Goal: Task Accomplishment & Management: Manage account settings

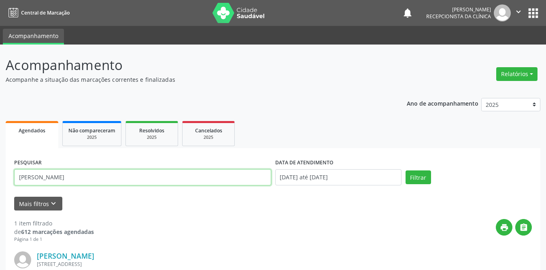
drag, startPoint x: 74, startPoint y: 174, endPoint x: 0, endPoint y: 177, distance: 73.7
click at [0, 177] on div "Acompanhamento Acompanhe a situação das marcações correntes e finalizadas Relat…" at bounding box center [273, 205] width 546 height 322
type input "[PERSON_NAME]"
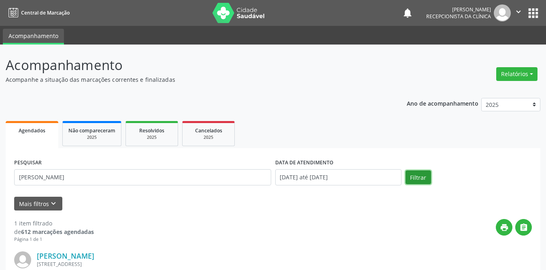
click at [416, 179] on button "Filtrar" at bounding box center [417, 177] width 25 height 14
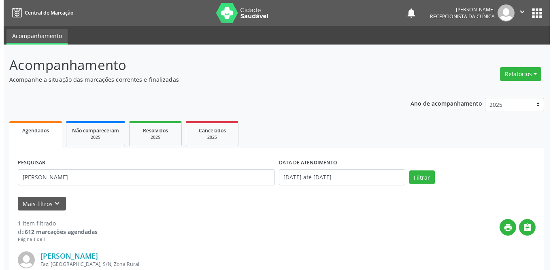
scroll to position [96, 0]
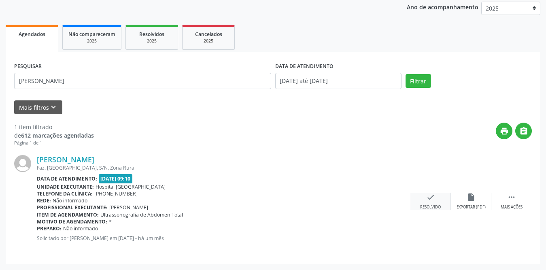
click at [426, 199] on icon "check" at bounding box center [430, 197] width 9 height 9
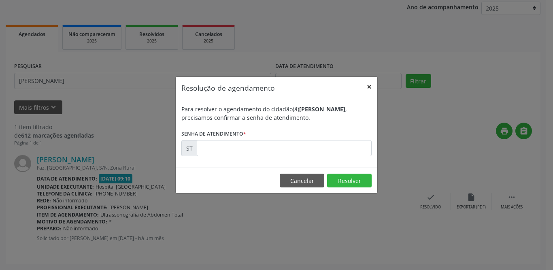
click at [372, 86] on button "×" at bounding box center [369, 87] width 16 height 20
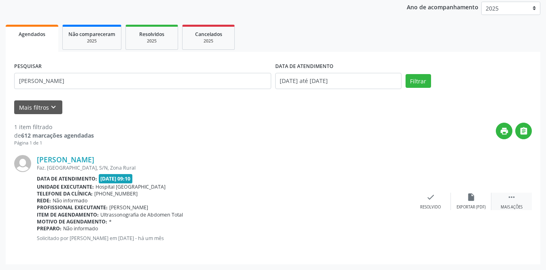
click at [509, 199] on icon "" at bounding box center [511, 197] width 9 height 9
click at [385, 203] on div "print Imprimir" at bounding box center [390, 201] width 40 height 17
click at [305, 203] on div "check Resolvido" at bounding box center [309, 201] width 40 height 17
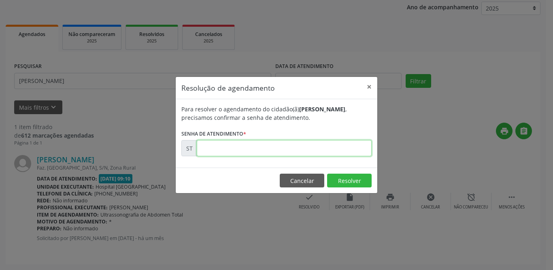
click at [229, 151] on input "text" at bounding box center [284, 148] width 175 height 16
type input "00019147"
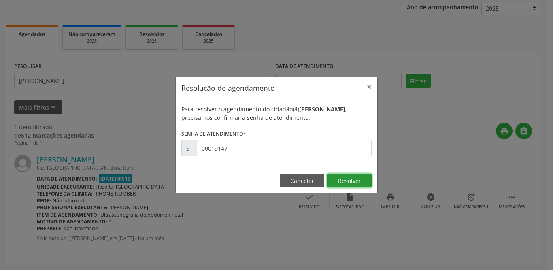
click at [354, 179] on button "Resolver" at bounding box center [349, 181] width 44 height 14
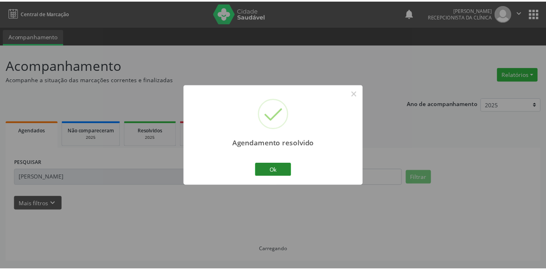
scroll to position [0, 0]
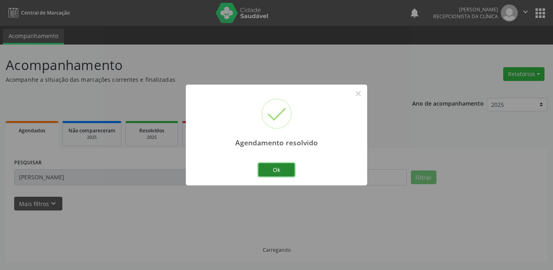
click at [279, 170] on button "Ok" at bounding box center [276, 170] width 36 height 14
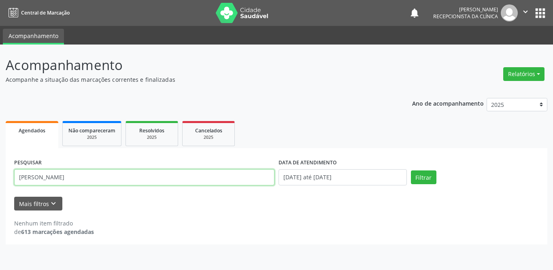
drag, startPoint x: 87, startPoint y: 180, endPoint x: 0, endPoint y: 172, distance: 87.4
click at [0, 181] on div "Acompanhamento Acompanhe a situação das marcações correntes e finalizadas Relat…" at bounding box center [276, 156] width 553 height 225
click at [411, 170] on button "Filtrar" at bounding box center [423, 177] width 25 height 14
drag, startPoint x: 66, startPoint y: 178, endPoint x: 0, endPoint y: 174, distance: 65.6
click at [0, 174] on div "Acompanhamento Acompanhe a situação das marcações correntes e finalizadas Relat…" at bounding box center [276, 156] width 553 height 225
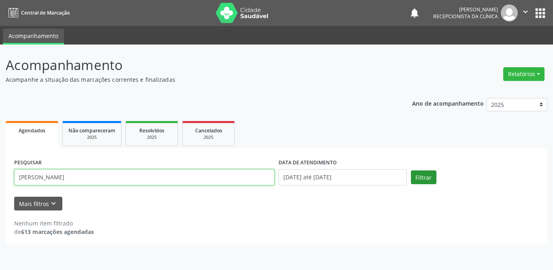
type input "[PERSON_NAME]"
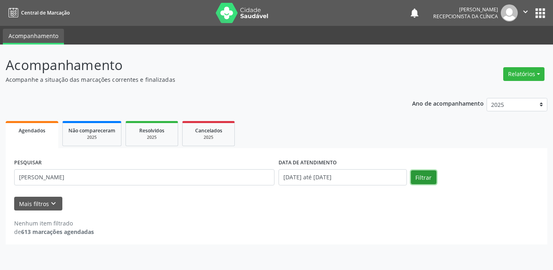
click at [424, 175] on button "Filtrar" at bounding box center [423, 177] width 25 height 14
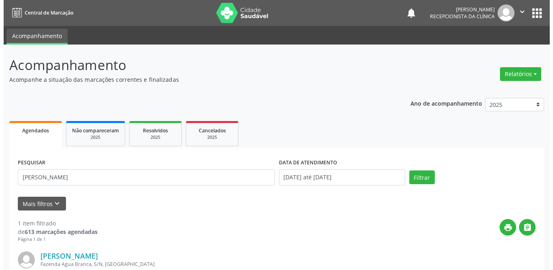
scroll to position [96, 0]
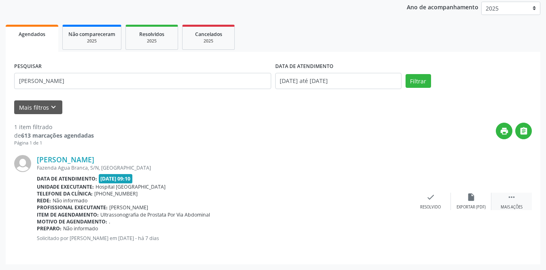
click at [507, 197] on icon "" at bounding box center [511, 197] width 9 height 9
click at [392, 203] on div "print Imprimir" at bounding box center [390, 201] width 40 height 17
click at [309, 194] on icon "check" at bounding box center [309, 197] width 9 height 9
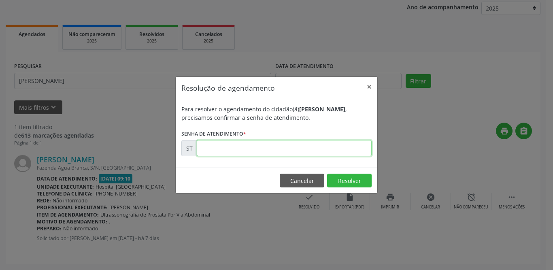
click at [224, 144] on input "text" at bounding box center [284, 148] width 175 height 16
type input "00023303"
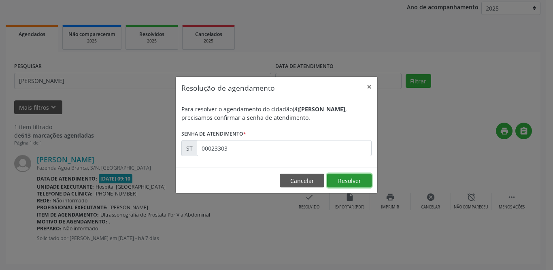
click at [343, 181] on button "Resolver" at bounding box center [349, 181] width 44 height 14
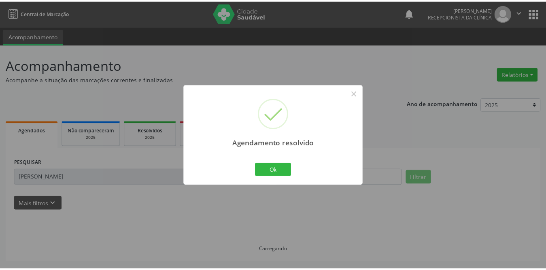
scroll to position [0, 0]
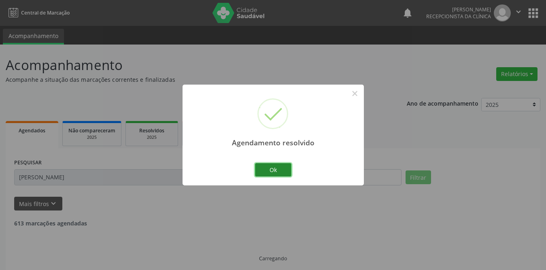
click at [281, 172] on button "Ok" at bounding box center [273, 170] width 36 height 14
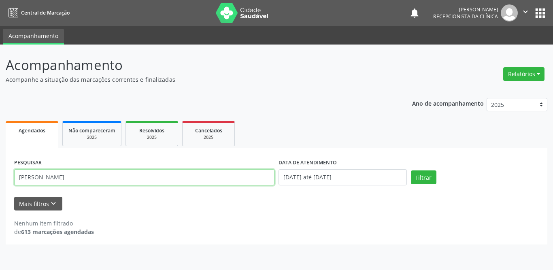
drag, startPoint x: 114, startPoint y: 177, endPoint x: 0, endPoint y: 179, distance: 114.5
click at [0, 179] on div "Acompanhamento Acompanhe a situação das marcações correntes e finalizadas Relat…" at bounding box center [276, 156] width 553 height 225
type input "[PERSON_NAME]"
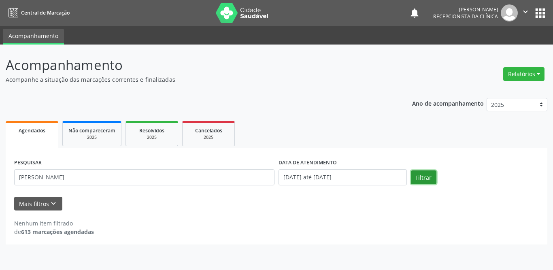
click at [430, 179] on button "Filtrar" at bounding box center [423, 177] width 25 height 14
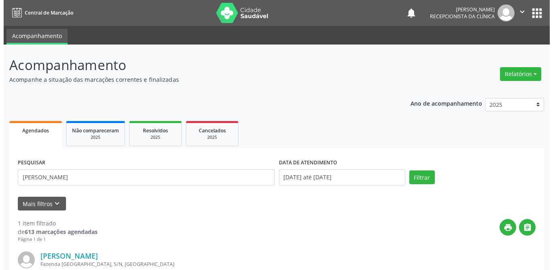
scroll to position [96, 0]
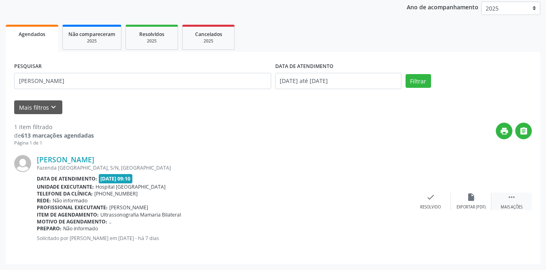
click at [518, 199] on div " Mais ações" at bounding box center [511, 201] width 40 height 17
click at [392, 199] on icon "print" at bounding box center [390, 197] width 9 height 9
click at [307, 204] on div "Resolvido" at bounding box center [309, 207] width 21 height 6
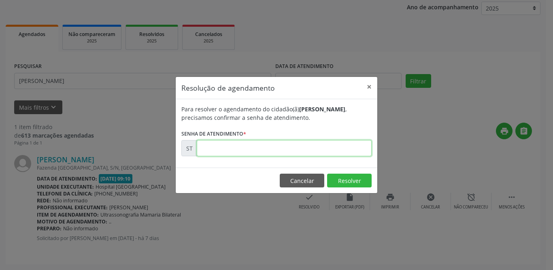
click at [260, 142] on input "text" at bounding box center [284, 148] width 175 height 16
type input "00023298"
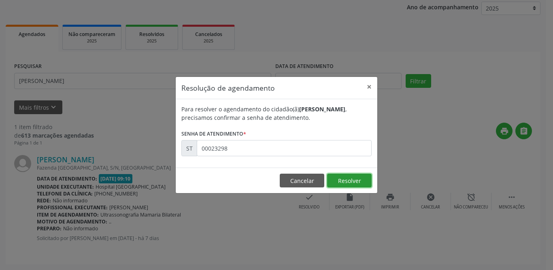
click at [354, 178] on button "Resolver" at bounding box center [349, 181] width 44 height 14
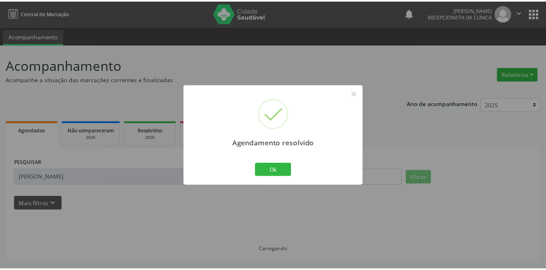
scroll to position [0, 0]
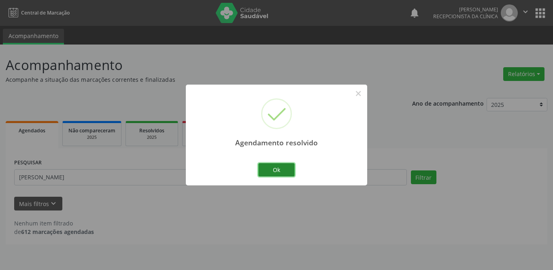
click at [261, 167] on button "Ok" at bounding box center [276, 170] width 36 height 14
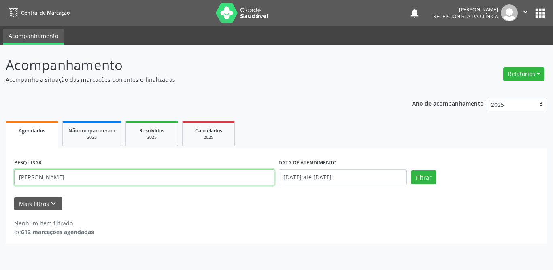
drag, startPoint x: 74, startPoint y: 177, endPoint x: 3, endPoint y: 177, distance: 71.2
click at [3, 177] on div "Acompanhamento Acompanhe a situação das marcações correntes e finalizadas Relat…" at bounding box center [276, 156] width 553 height 225
click at [411, 170] on button "Filtrar" at bounding box center [423, 177] width 25 height 14
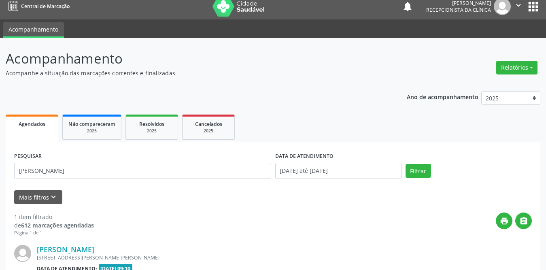
scroll to position [96, 0]
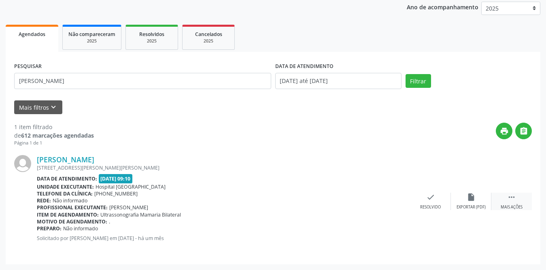
click at [503, 201] on div " Mais ações" at bounding box center [511, 201] width 40 height 17
click at [383, 204] on div "Imprimir" at bounding box center [390, 207] width 18 height 6
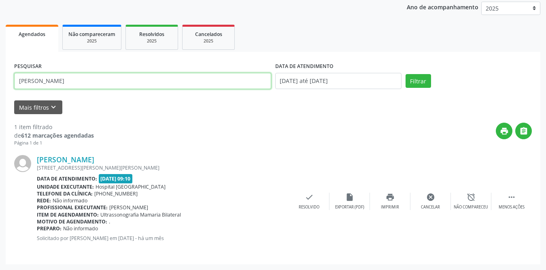
drag, startPoint x: 90, startPoint y: 81, endPoint x: 0, endPoint y: 77, distance: 89.9
click at [0, 77] on div "Acompanhamento Acompanhe a situação das marcações correntes e finalizadas Relat…" at bounding box center [273, 109] width 546 height 322
click at [405, 74] on button "Filtrar" at bounding box center [417, 81] width 25 height 14
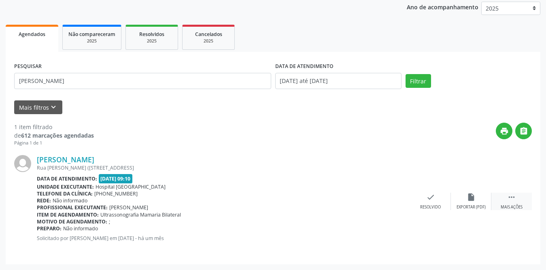
click at [512, 198] on icon "" at bounding box center [511, 197] width 9 height 9
click at [388, 196] on icon "print" at bounding box center [390, 197] width 9 height 9
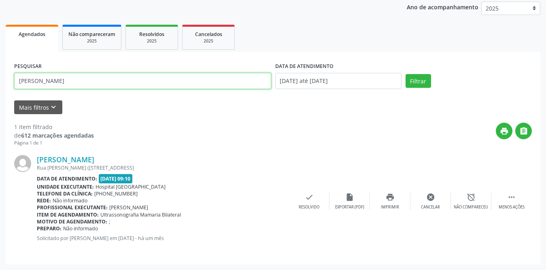
drag, startPoint x: 85, startPoint y: 79, endPoint x: 0, endPoint y: 73, distance: 85.6
click at [0, 73] on div "Acompanhamento Acompanhe a situação das marcações correntes e finalizadas Relat…" at bounding box center [273, 109] width 546 height 322
click at [405, 74] on button "Filtrar" at bounding box center [417, 81] width 25 height 14
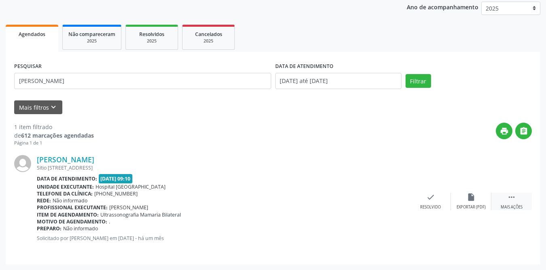
click at [510, 195] on icon "" at bounding box center [511, 197] width 9 height 9
click at [397, 198] on div "print Imprimir" at bounding box center [390, 201] width 40 height 17
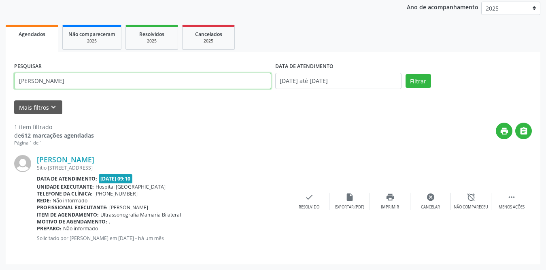
drag, startPoint x: 69, startPoint y: 76, endPoint x: 0, endPoint y: 79, distance: 69.2
click at [0, 80] on div "Acompanhamento Acompanhe a situação das marcações correntes e finalizadas Relat…" at bounding box center [273, 109] width 546 height 322
click at [405, 74] on button "Filtrar" at bounding box center [417, 81] width 25 height 14
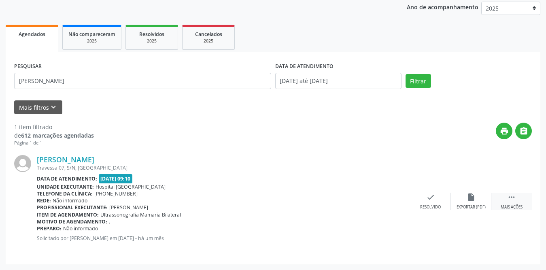
click at [512, 200] on icon "" at bounding box center [511, 197] width 9 height 9
click at [392, 198] on icon "print" at bounding box center [390, 197] width 9 height 9
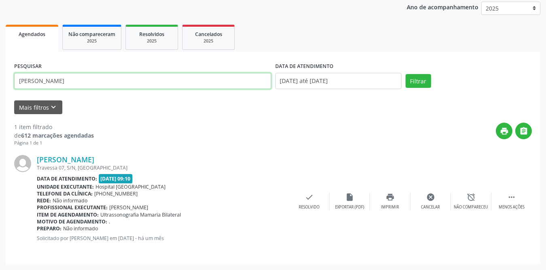
drag, startPoint x: 88, startPoint y: 81, endPoint x: 0, endPoint y: 81, distance: 88.2
click at [0, 81] on div "Acompanhamento Acompanhe a situação das marcações correntes e finalizadas Relat…" at bounding box center [273, 109] width 546 height 322
type input "[PERSON_NAME]"
click at [405, 74] on button "Filtrar" at bounding box center [417, 81] width 25 height 14
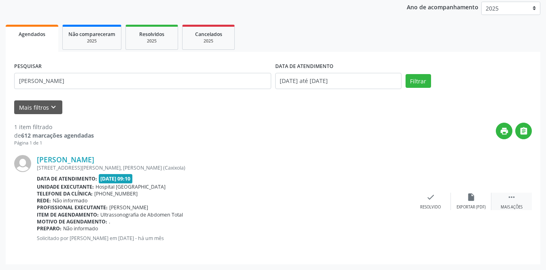
click at [508, 197] on icon "" at bounding box center [511, 197] width 9 height 9
click at [391, 201] on icon "print" at bounding box center [390, 197] width 9 height 9
click at [303, 196] on div "check Resolvido" at bounding box center [309, 201] width 40 height 17
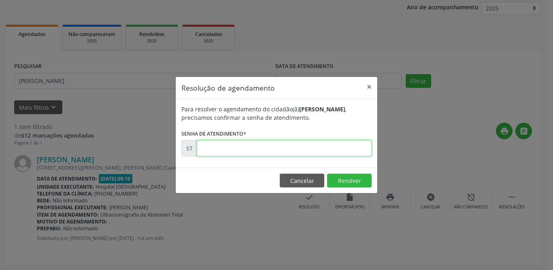
click at [227, 148] on input "text" at bounding box center [284, 148] width 175 height 16
type input "00020070"
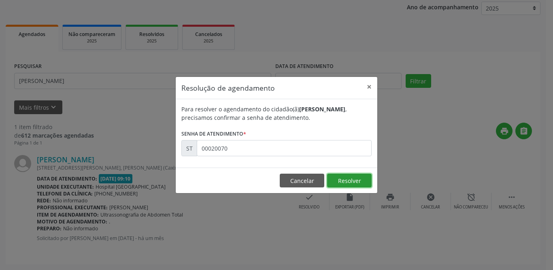
click at [358, 181] on button "Resolver" at bounding box center [349, 181] width 44 height 14
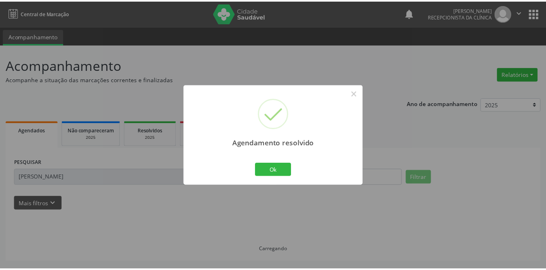
scroll to position [0, 0]
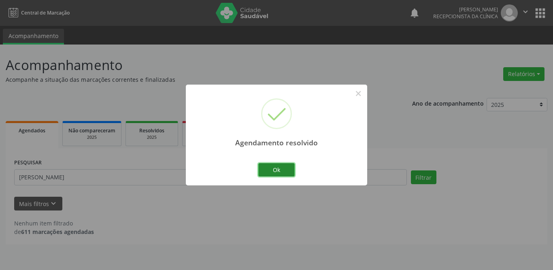
click at [276, 164] on button "Ok" at bounding box center [276, 170] width 36 height 14
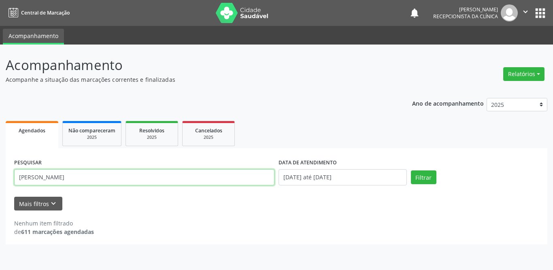
drag, startPoint x: 123, startPoint y: 179, endPoint x: 0, endPoint y: 176, distance: 123.0
click at [0, 176] on div "Acompanhamento Acompanhe a situação das marcações correntes e finalizadas Relat…" at bounding box center [276, 156] width 553 height 225
type input "ayrllan"
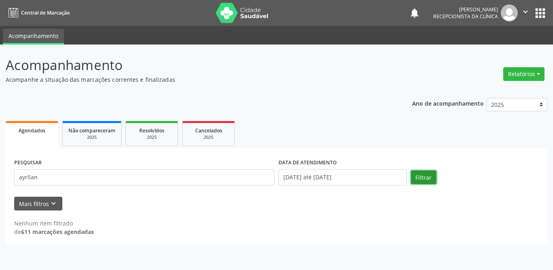
click at [419, 176] on button "Filtrar" at bounding box center [423, 177] width 25 height 14
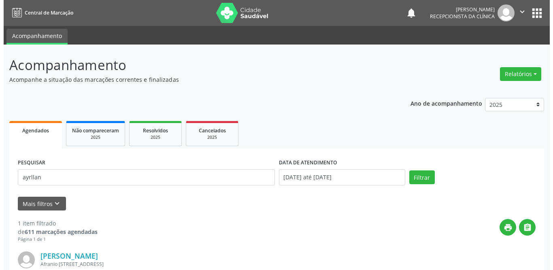
scroll to position [96, 0]
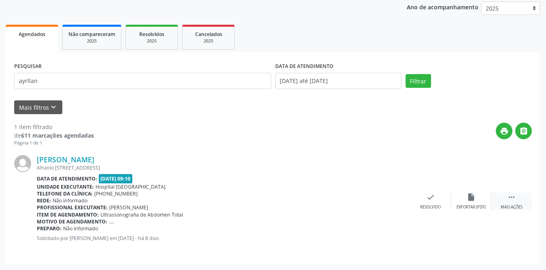
click at [514, 198] on icon "" at bounding box center [511, 197] width 9 height 9
click at [391, 202] on div "print Imprimir" at bounding box center [390, 201] width 40 height 17
click at [307, 198] on icon "check" at bounding box center [309, 197] width 9 height 9
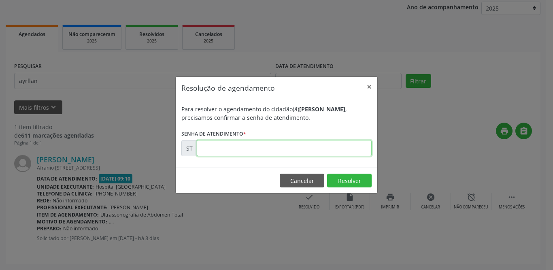
click at [293, 154] on input "text" at bounding box center [284, 148] width 175 height 16
type input "00023208"
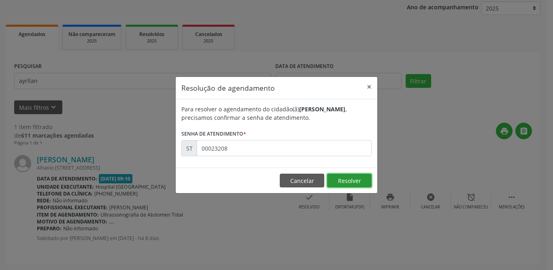
click at [357, 179] on button "Resolver" at bounding box center [349, 181] width 44 height 14
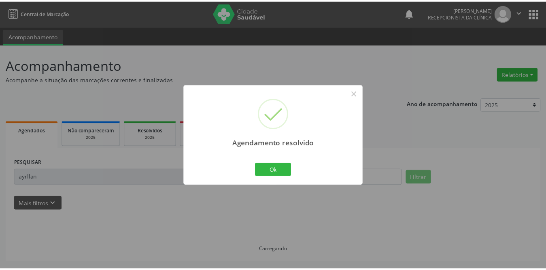
scroll to position [0, 0]
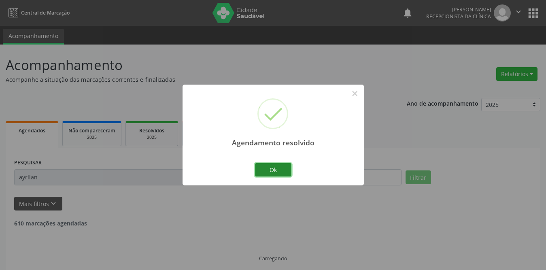
click at [263, 164] on button "Ok" at bounding box center [273, 170] width 36 height 14
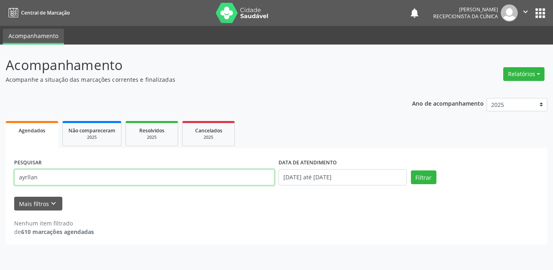
drag, startPoint x: 51, startPoint y: 179, endPoint x: 0, endPoint y: 178, distance: 51.4
click at [0, 178] on div "Acompanhamento Acompanhe a situação das marcações correntes e finalizadas Relat…" at bounding box center [276, 156] width 553 height 225
type input "[PERSON_NAME]"
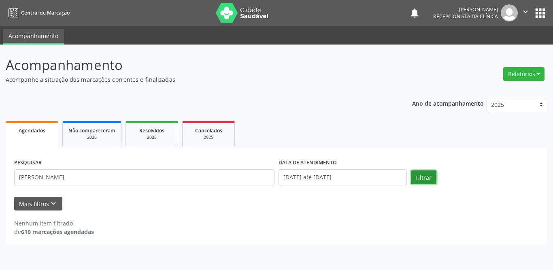
click at [424, 176] on button "Filtrar" at bounding box center [423, 177] width 25 height 14
click at [165, 135] on div "2025" at bounding box center [151, 137] width 40 height 6
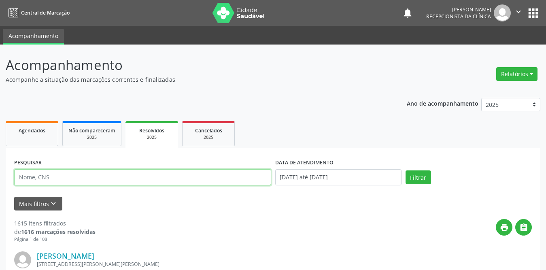
click at [77, 177] on input "text" at bounding box center [142, 177] width 257 height 16
type input "[PERSON_NAME]"
click at [405, 170] on button "Filtrar" at bounding box center [417, 177] width 25 height 14
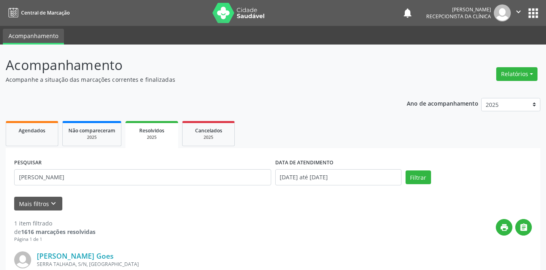
scroll to position [96, 0]
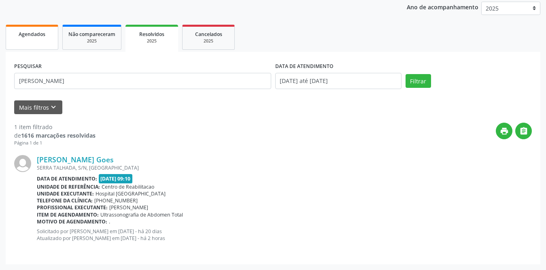
click at [34, 38] on div "Agendados" at bounding box center [32, 34] width 40 height 8
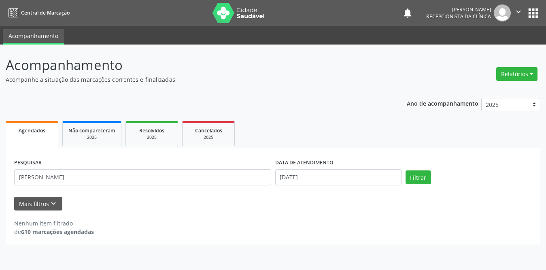
scroll to position [0, 0]
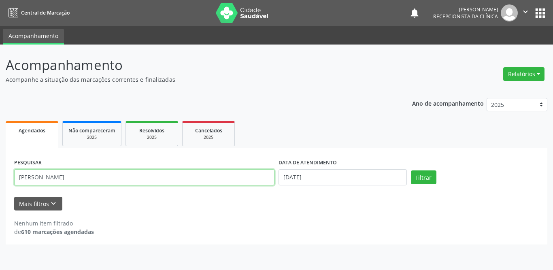
drag, startPoint x: 59, startPoint y: 179, endPoint x: 0, endPoint y: 180, distance: 59.5
click at [0, 180] on div "Acompanhamento Acompanhe a situação das marcações correntes e finalizadas Relat…" at bounding box center [276, 156] width 553 height 225
type input "[PERSON_NAME]"
click at [411, 170] on button "Filtrar" at bounding box center [423, 177] width 25 height 14
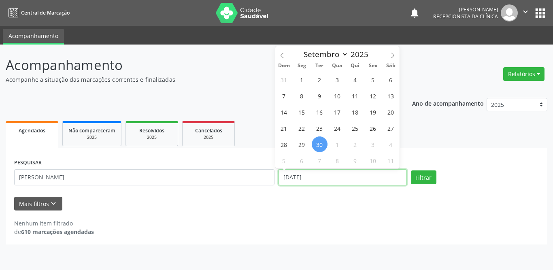
click at [370, 180] on input "[DATE]" at bounding box center [342, 177] width 128 height 16
click at [299, 81] on span "1" at bounding box center [302, 80] width 16 height 16
type input "[DATE]"
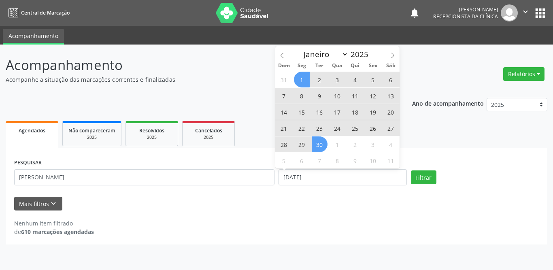
click at [319, 144] on span "30" at bounding box center [319, 144] width 16 height 16
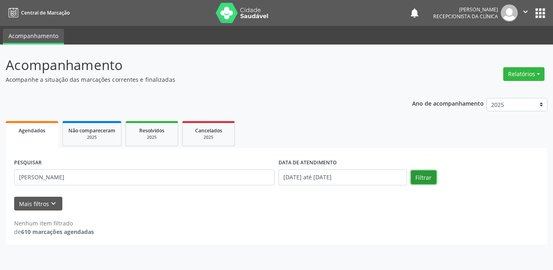
click at [426, 174] on button "Filtrar" at bounding box center [423, 177] width 25 height 14
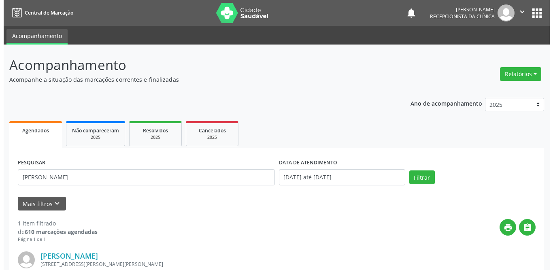
scroll to position [96, 0]
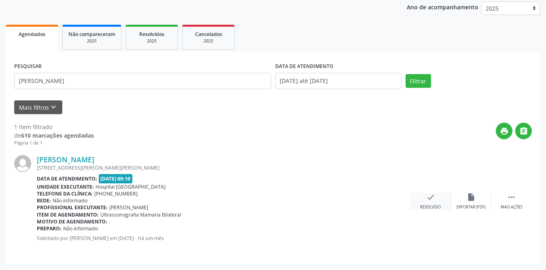
click at [421, 195] on div "check Resolvido" at bounding box center [430, 201] width 40 height 17
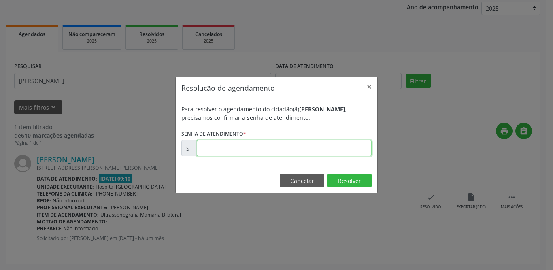
click at [221, 145] on input "text" at bounding box center [284, 148] width 175 height 16
type input "00019939"
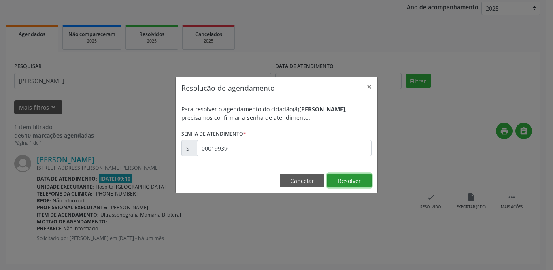
click at [362, 181] on button "Resolver" at bounding box center [349, 181] width 44 height 14
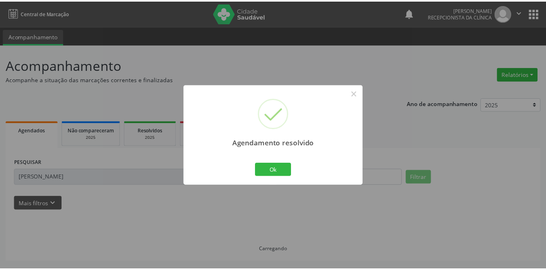
scroll to position [0, 0]
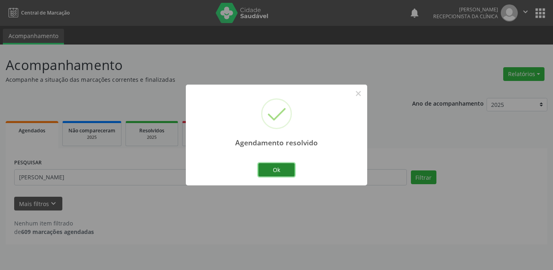
click at [280, 164] on button "Ok" at bounding box center [276, 170] width 36 height 14
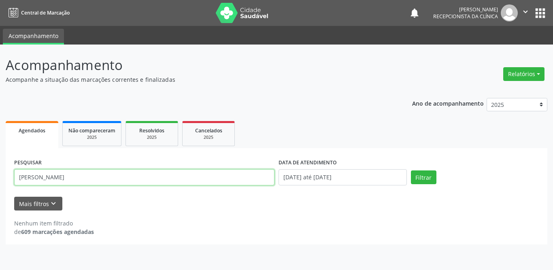
drag, startPoint x: 144, startPoint y: 175, endPoint x: 0, endPoint y: 177, distance: 143.6
click at [0, 177] on div "Acompanhamento Acompanhe a situação das marcações correntes e finalizadas Relat…" at bounding box center [276, 156] width 553 height 225
type input "edicarla"
click at [411, 170] on button "Filtrar" at bounding box center [423, 177] width 25 height 14
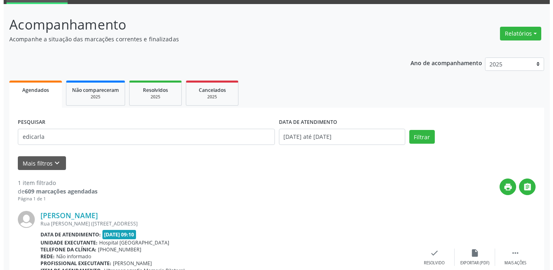
scroll to position [96, 0]
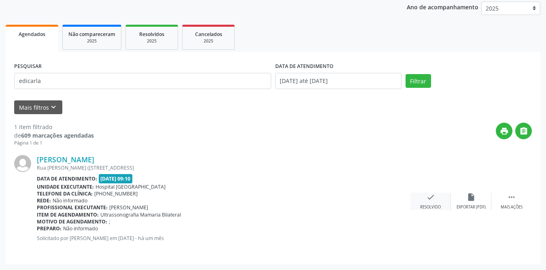
click at [429, 195] on icon "check" at bounding box center [430, 197] width 9 height 9
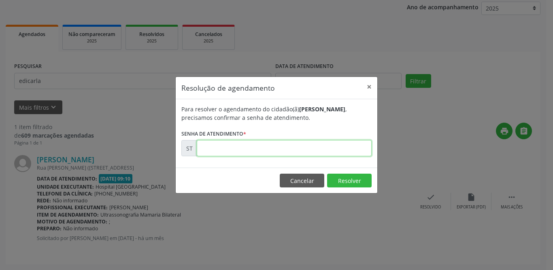
click at [308, 146] on input "text" at bounding box center [284, 148] width 175 height 16
type input "00019919"
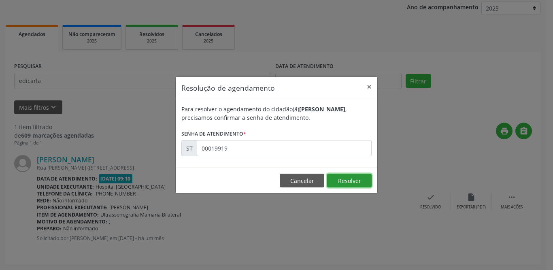
click at [360, 182] on button "Resolver" at bounding box center [349, 181] width 44 height 14
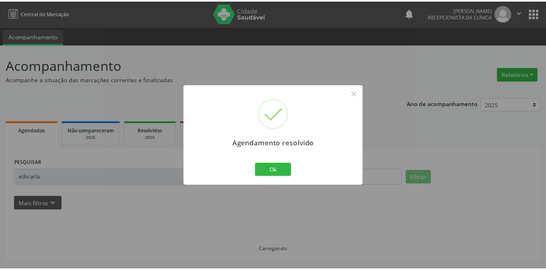
scroll to position [0, 0]
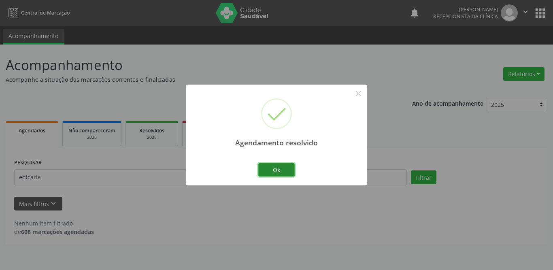
click at [278, 168] on button "Ok" at bounding box center [276, 170] width 36 height 14
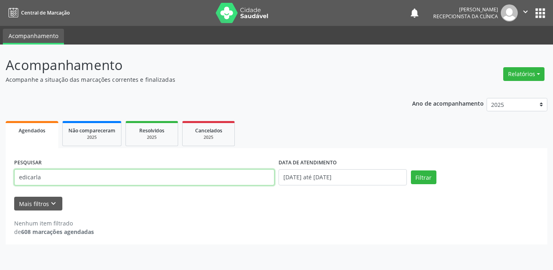
drag, startPoint x: 72, startPoint y: 180, endPoint x: 0, endPoint y: 184, distance: 71.7
click at [0, 184] on div "Acompanhamento Acompanhe a situação das marcações correntes e finalizadas Relat…" at bounding box center [276, 156] width 553 height 225
type input "[PERSON_NAME]"
click at [411, 170] on button "Filtrar" at bounding box center [423, 177] width 25 height 14
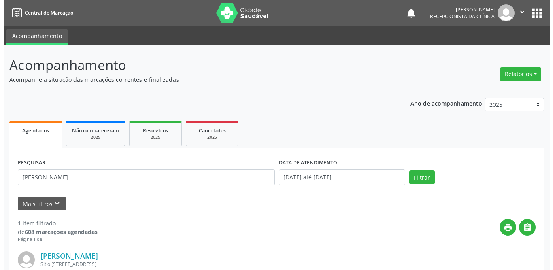
scroll to position [96, 0]
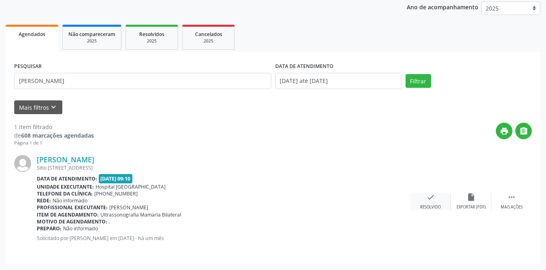
click at [427, 201] on icon "check" at bounding box center [430, 197] width 9 height 9
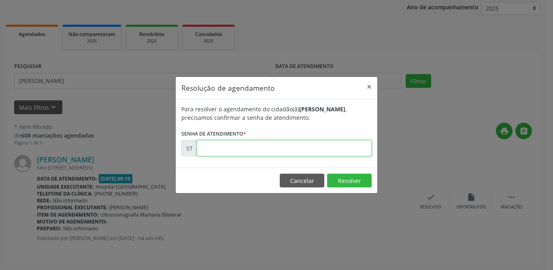
click at [207, 154] on input "text" at bounding box center [284, 148] width 175 height 16
type input "00019991"
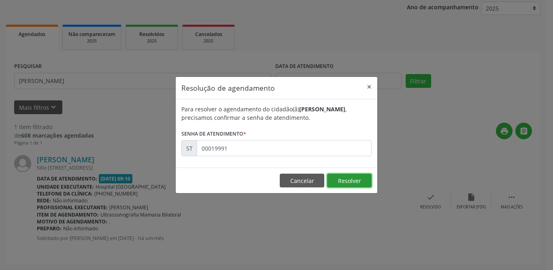
click at [340, 177] on button "Resolver" at bounding box center [349, 181] width 44 height 14
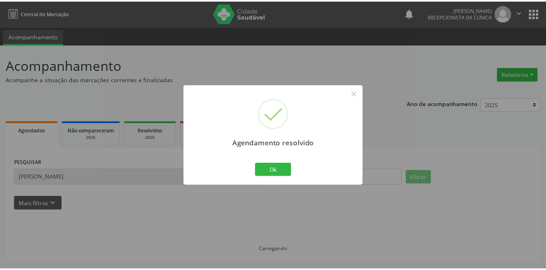
scroll to position [0, 0]
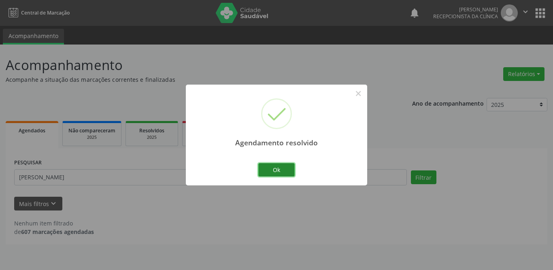
click at [292, 173] on button "Ok" at bounding box center [276, 170] width 36 height 14
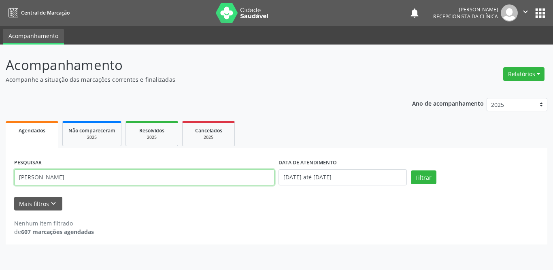
drag, startPoint x: 151, startPoint y: 183, endPoint x: 0, endPoint y: 168, distance: 151.6
click at [0, 168] on div "Acompanhamento Acompanhe a situação das marcações correntes e finalizadas Relat…" at bounding box center [276, 156] width 553 height 225
type input "josilene"
click at [411, 170] on button "Filtrar" at bounding box center [423, 177] width 25 height 14
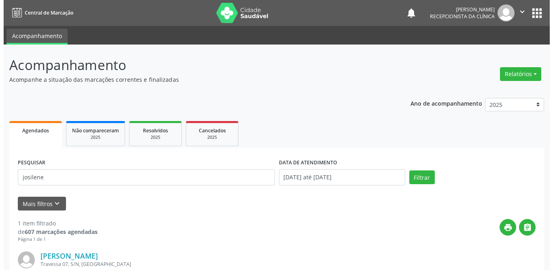
scroll to position [96, 0]
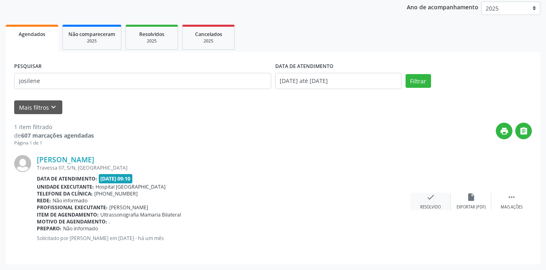
click at [434, 200] on icon "check" at bounding box center [430, 197] width 9 height 9
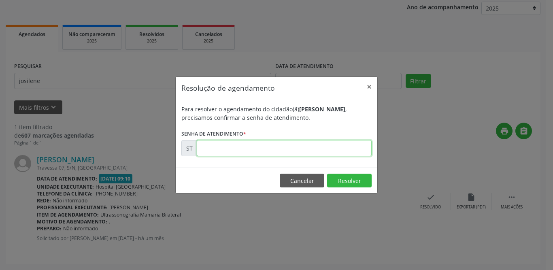
click at [247, 148] on input "text" at bounding box center [284, 148] width 175 height 16
type input "00020022"
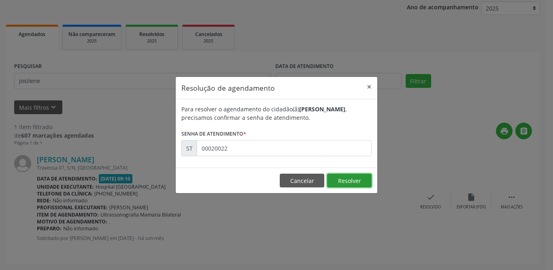
click at [350, 175] on button "Resolver" at bounding box center [349, 181] width 44 height 14
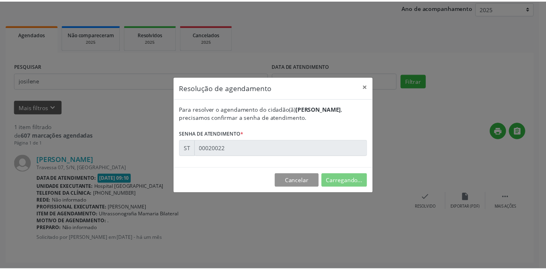
scroll to position [0, 0]
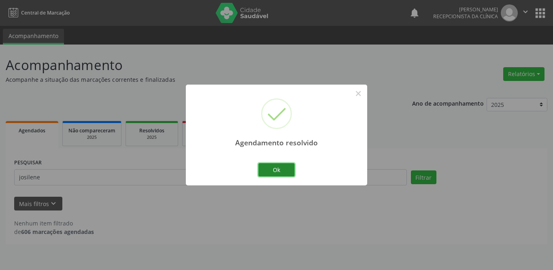
click at [292, 173] on button "Ok" at bounding box center [276, 170] width 36 height 14
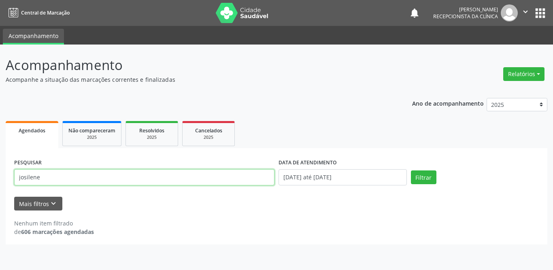
drag, startPoint x: 74, startPoint y: 182, endPoint x: 1, endPoint y: 171, distance: 74.5
click at [0, 174] on div "Acompanhamento Acompanhe a situação das marcações correntes e finalizadas Relat…" at bounding box center [276, 156] width 553 height 225
click at [411, 170] on button "Filtrar" at bounding box center [423, 177] width 25 height 14
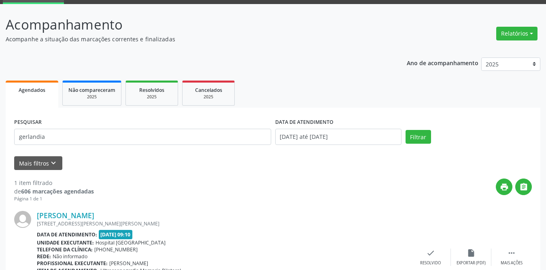
scroll to position [96, 0]
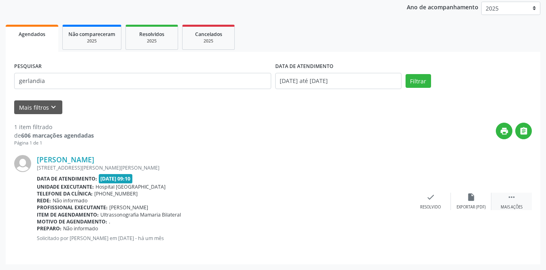
click at [504, 194] on div " Mais ações" at bounding box center [511, 201] width 40 height 17
click at [393, 198] on icon "print" at bounding box center [390, 197] width 9 height 9
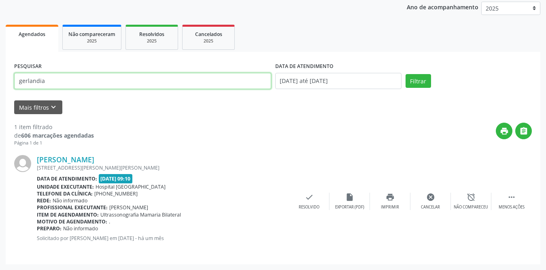
click at [77, 74] on input "gerlandia" at bounding box center [142, 81] width 257 height 16
drag, startPoint x: 76, startPoint y: 76, endPoint x: 0, endPoint y: 81, distance: 76.6
click at [0, 81] on div "Acompanhamento Acompanhe a situação das marcações correntes e finalizadas Relat…" at bounding box center [273, 109] width 546 height 322
click at [405, 74] on button "Filtrar" at bounding box center [417, 81] width 25 height 14
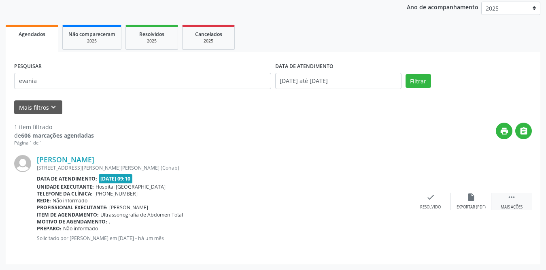
drag, startPoint x: 514, startPoint y: 198, endPoint x: 499, endPoint y: 199, distance: 14.7
click at [514, 198] on icon "" at bounding box center [511, 197] width 9 height 9
click at [390, 203] on div "print Imprimir" at bounding box center [390, 201] width 40 height 17
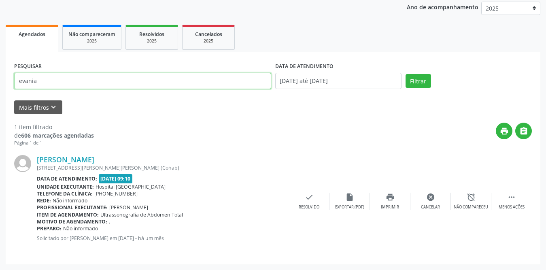
drag, startPoint x: 87, startPoint y: 80, endPoint x: 0, endPoint y: 83, distance: 87.0
click at [0, 83] on div "Acompanhamento Acompanhe a situação das marcações correntes e finalizadas Relat…" at bounding box center [273, 109] width 546 height 322
click at [405, 74] on button "Filtrar" at bounding box center [417, 81] width 25 height 14
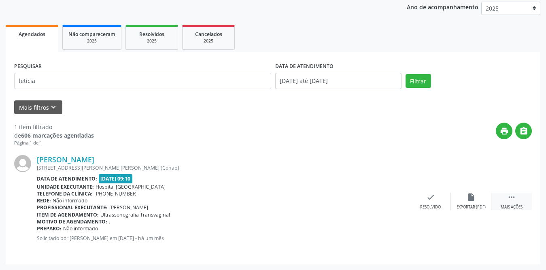
click at [513, 197] on icon "" at bounding box center [511, 197] width 9 height 9
click at [392, 201] on icon "print" at bounding box center [390, 197] width 9 height 9
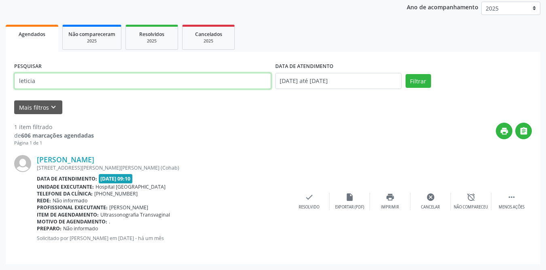
drag, startPoint x: 108, startPoint y: 81, endPoint x: 0, endPoint y: 83, distance: 108.4
click at [0, 83] on div "Acompanhamento Acompanhe a situação das marcações correntes e finalizadas Relat…" at bounding box center [273, 109] width 546 height 322
click at [405, 74] on button "Filtrar" at bounding box center [417, 81] width 25 height 14
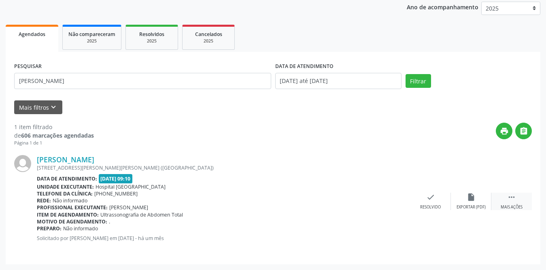
click at [504, 197] on div " Mais ações" at bounding box center [511, 201] width 40 height 17
click at [384, 200] on div "print Imprimir" at bounding box center [390, 201] width 40 height 17
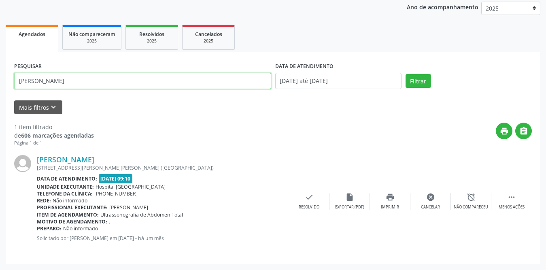
drag, startPoint x: 91, startPoint y: 87, endPoint x: 0, endPoint y: 79, distance: 91.3
click at [0, 79] on div "Acompanhamento Acompanhe a situação das marcações correntes e finalizadas Relat…" at bounding box center [273, 109] width 546 height 322
click at [405, 74] on button "Filtrar" at bounding box center [417, 81] width 25 height 14
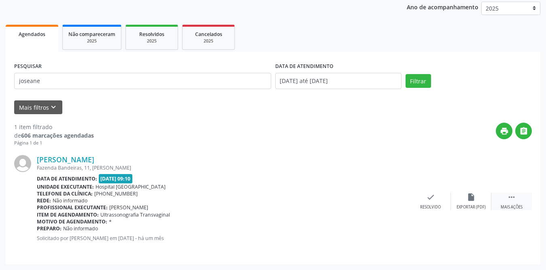
click at [515, 202] on div " Mais ações" at bounding box center [511, 201] width 40 height 17
click at [374, 198] on div "print Imprimir" at bounding box center [390, 201] width 40 height 17
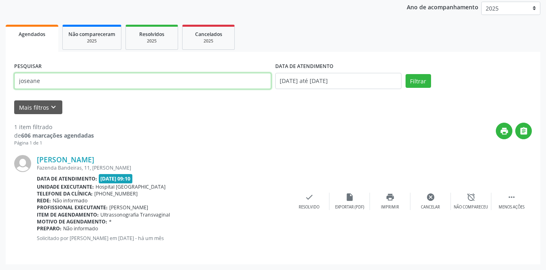
drag, startPoint x: 93, startPoint y: 82, endPoint x: 0, endPoint y: 78, distance: 93.1
click at [0, 78] on div "Acompanhamento Acompanhe a situação das marcações correntes e finalizadas Relat…" at bounding box center [273, 109] width 546 height 322
click at [405, 74] on button "Filtrar" at bounding box center [417, 81] width 25 height 14
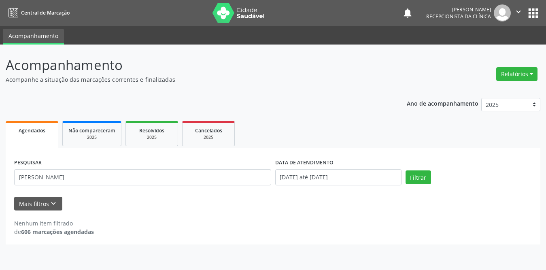
scroll to position [0, 0]
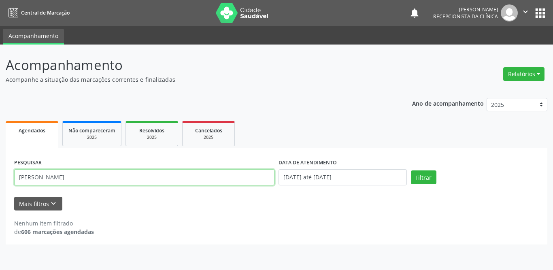
click at [47, 179] on input "[PERSON_NAME]" at bounding box center [144, 177] width 260 height 16
click at [411, 170] on button "Filtrar" at bounding box center [423, 177] width 25 height 14
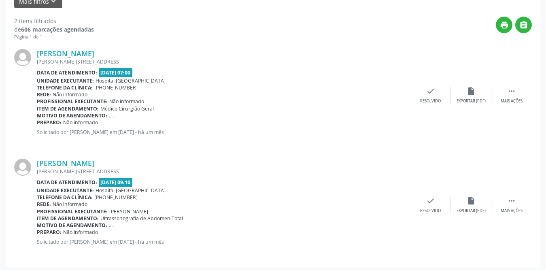
scroll to position [206, 0]
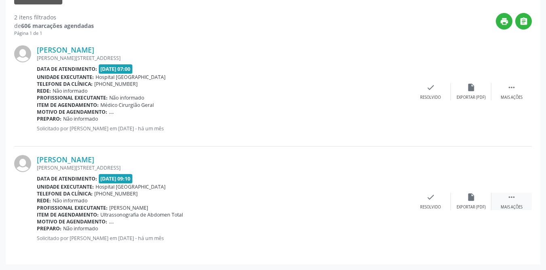
click at [512, 199] on icon "" at bounding box center [511, 197] width 9 height 9
click at [388, 197] on icon "print" at bounding box center [390, 197] width 9 height 9
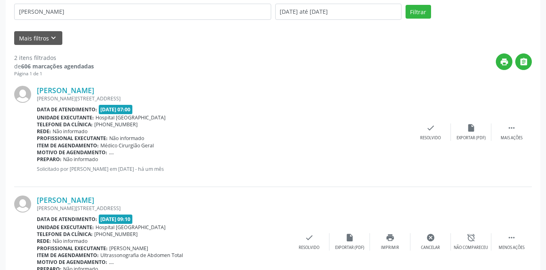
scroll to position [85, 0]
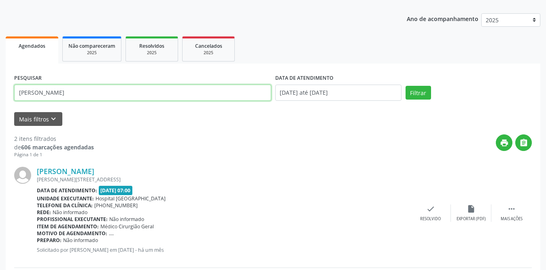
drag, startPoint x: 83, startPoint y: 91, endPoint x: 0, endPoint y: 90, distance: 82.9
click at [0, 90] on div "Acompanhamento Acompanhe a situação das marcações correntes e finalizadas Relat…" at bounding box center [273, 175] width 546 height 431
click at [405, 86] on button "Filtrar" at bounding box center [417, 93] width 25 height 14
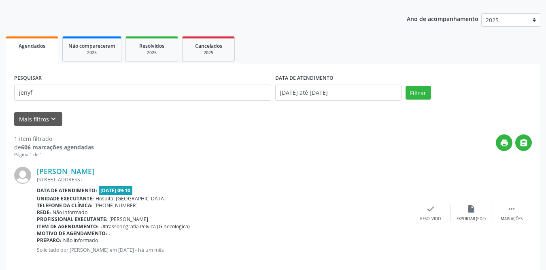
scroll to position [96, 0]
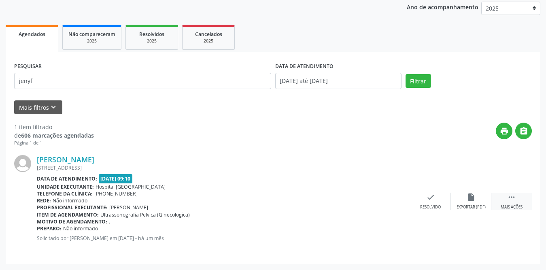
click at [519, 203] on div " Mais ações" at bounding box center [511, 201] width 40 height 17
click at [400, 199] on div "print Imprimir" at bounding box center [390, 201] width 40 height 17
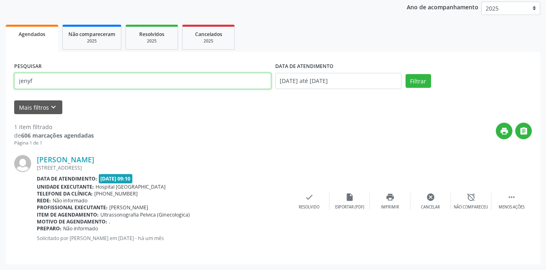
drag, startPoint x: 98, startPoint y: 76, endPoint x: 0, endPoint y: 78, distance: 97.9
click at [0, 78] on div "Acompanhamento Acompanhe a situação das marcações correntes e finalizadas Relat…" at bounding box center [273, 109] width 546 height 322
click at [405, 74] on button "Filtrar" at bounding box center [417, 81] width 25 height 14
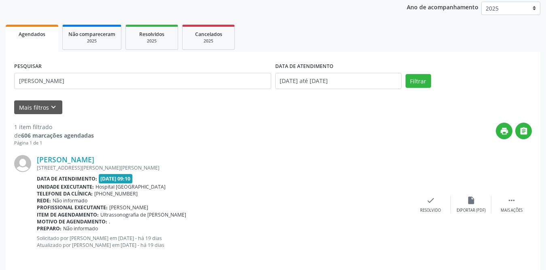
scroll to position [103, 0]
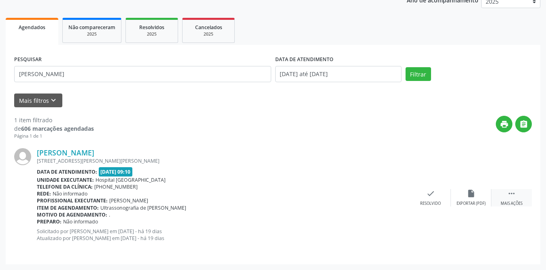
click at [506, 194] on div " Mais ações" at bounding box center [511, 197] width 40 height 17
click at [395, 196] on div "print Imprimir" at bounding box center [390, 197] width 40 height 17
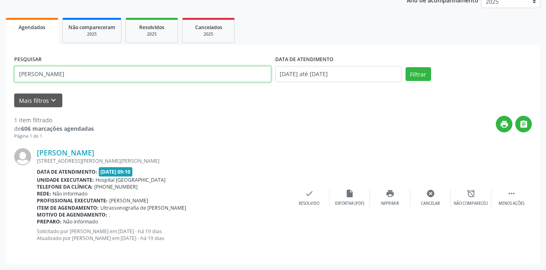
drag, startPoint x: 58, startPoint y: 70, endPoint x: 0, endPoint y: 75, distance: 58.4
click at [0, 75] on div "Acompanhamento Acompanhe a situação das marcações correntes e finalizadas Relat…" at bounding box center [273, 105] width 546 height 328
type input "ester"
click at [405, 67] on button "Filtrar" at bounding box center [417, 74] width 25 height 14
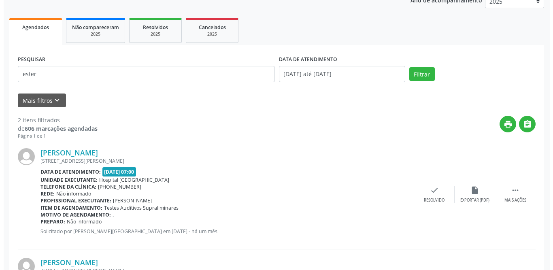
scroll to position [206, 0]
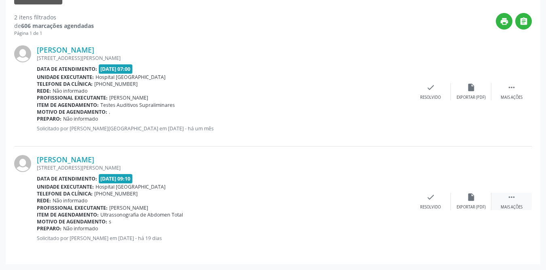
click at [511, 202] on div " Mais ações" at bounding box center [511, 201] width 40 height 17
click at [384, 201] on div "print Imprimir" at bounding box center [390, 201] width 40 height 17
click at [307, 195] on icon "check" at bounding box center [309, 197] width 9 height 9
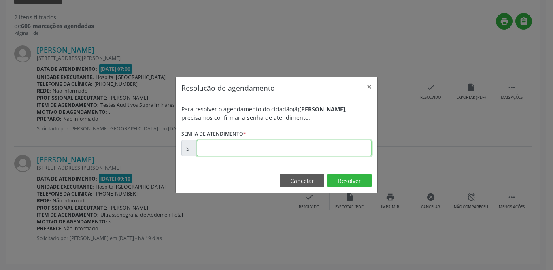
click at [275, 143] on input "text" at bounding box center [284, 148] width 175 height 16
type input "00021857"
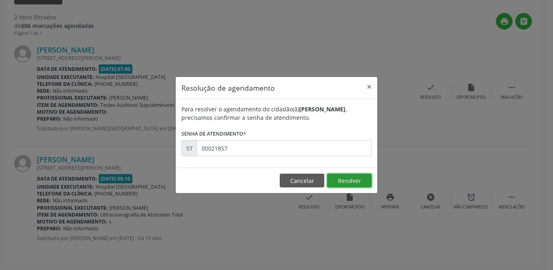
click at [338, 178] on button "Resolver" at bounding box center [349, 181] width 44 height 14
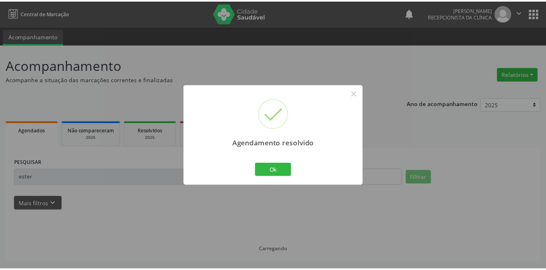
scroll to position [0, 0]
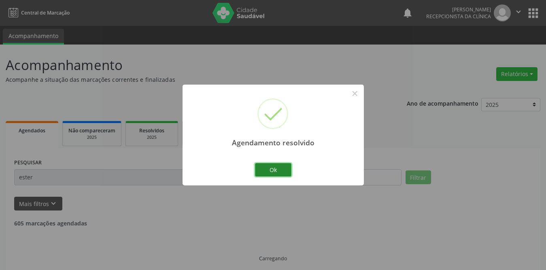
click at [277, 165] on button "Ok" at bounding box center [273, 170] width 36 height 14
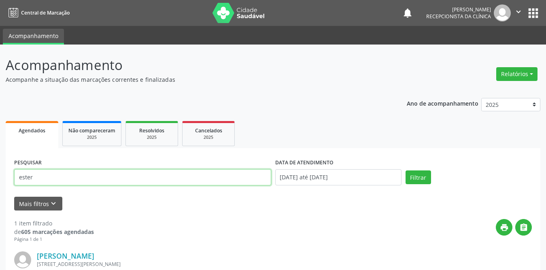
drag, startPoint x: 113, startPoint y: 178, endPoint x: 0, endPoint y: 166, distance: 113.9
click at [0, 166] on div "Acompanhamento Acompanhe a situação das marcações correntes e finalizadas Relat…" at bounding box center [273, 205] width 546 height 322
type input "[PERSON_NAME]"
click at [405, 170] on button "Filtrar" at bounding box center [417, 177] width 25 height 14
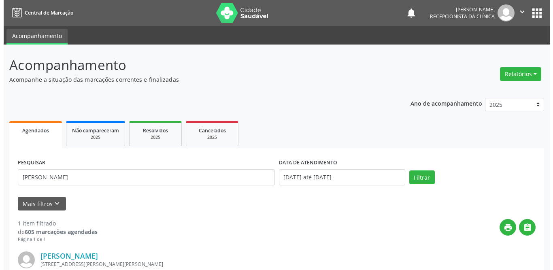
scroll to position [103, 0]
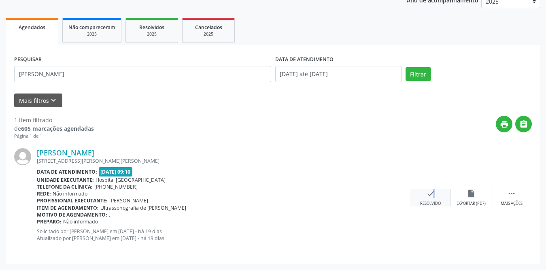
click at [429, 195] on icon "check" at bounding box center [430, 193] width 9 height 9
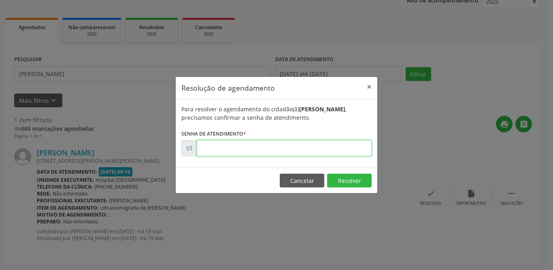
click at [268, 148] on input "text" at bounding box center [284, 148] width 175 height 16
type input "00021849"
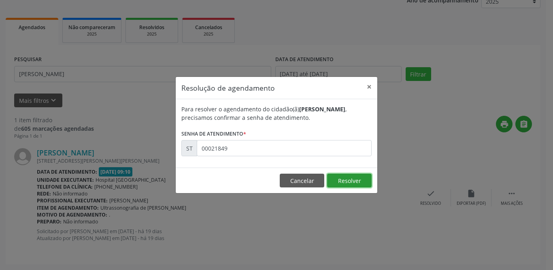
click at [364, 180] on button "Resolver" at bounding box center [349, 181] width 44 height 14
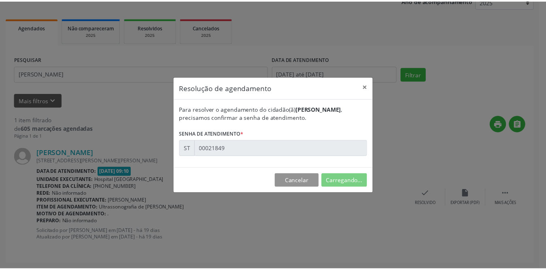
scroll to position [0, 0]
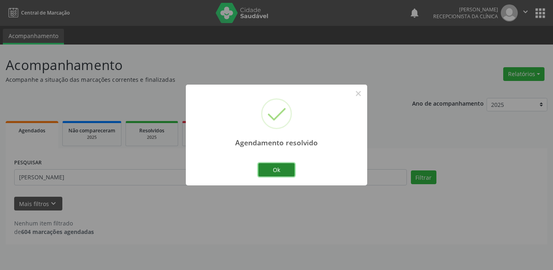
click at [284, 169] on button "Ok" at bounding box center [276, 170] width 36 height 14
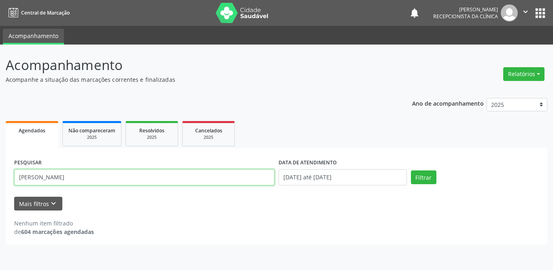
drag, startPoint x: 78, startPoint y: 175, endPoint x: 0, endPoint y: 176, distance: 78.1
click at [0, 176] on div "Acompanhamento Acompanhe a situação das marcações correntes e finalizadas Relat…" at bounding box center [276, 156] width 553 height 225
click at [411, 170] on button "Filtrar" at bounding box center [423, 177] width 25 height 14
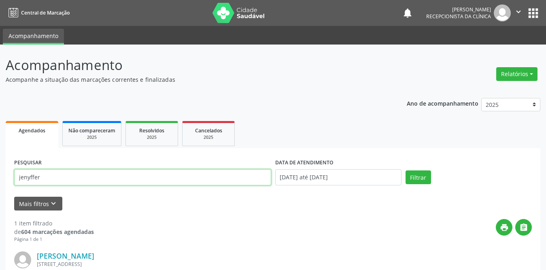
drag, startPoint x: 78, startPoint y: 175, endPoint x: 9, endPoint y: 175, distance: 69.2
click at [9, 175] on div "PESQUISAR jenyffer DATA DE ATENDIMENTO [DATE] até [DATE] Filtrar UNIDADE DE REF…" at bounding box center [273, 254] width 534 height 212
click at [405, 170] on button "Filtrar" at bounding box center [417, 177] width 25 height 14
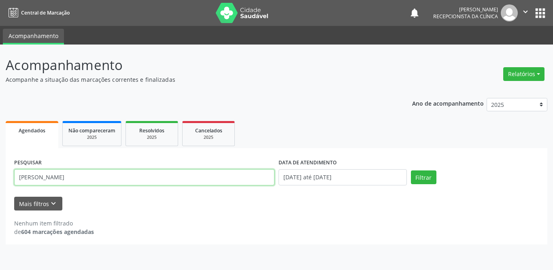
click at [95, 174] on input "[PERSON_NAME]" at bounding box center [144, 177] width 260 height 16
click at [411, 170] on button "Filtrar" at bounding box center [423, 177] width 25 height 14
click at [102, 182] on input "[PERSON_NAME]" at bounding box center [144, 177] width 260 height 16
type input "N"
type input "ester"
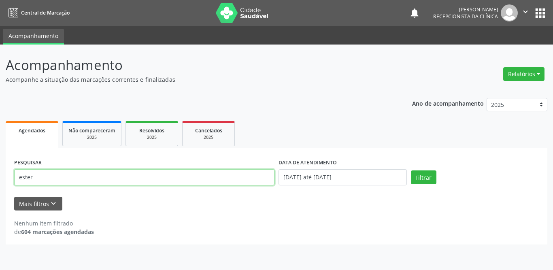
click at [411, 170] on button "Filtrar" at bounding box center [423, 177] width 25 height 14
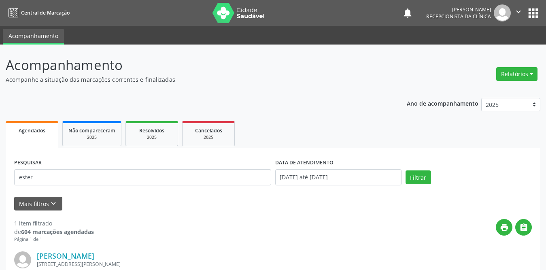
scroll to position [96, 0]
